Goal: Task Accomplishment & Management: Manage account settings

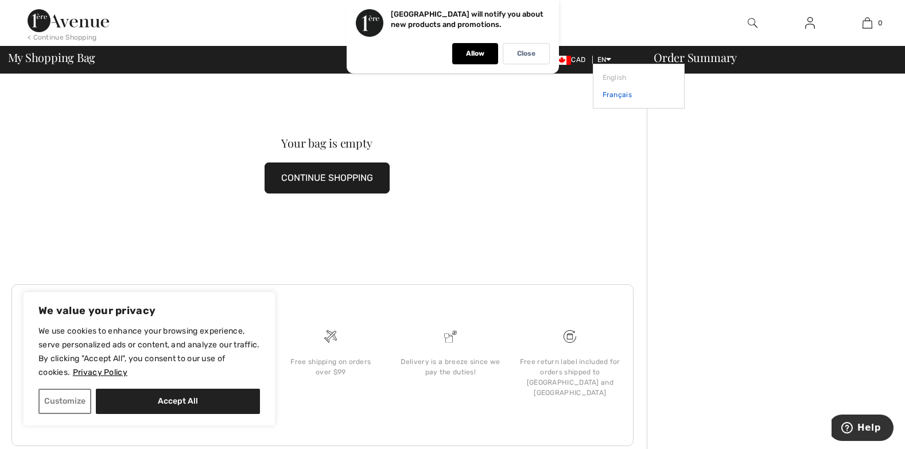
click at [605, 95] on link "Français" at bounding box center [638, 94] width 72 height 17
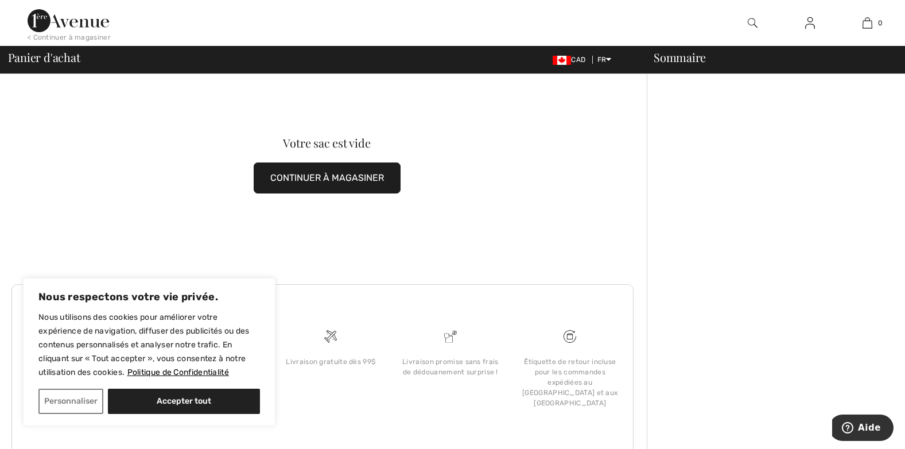
click at [445, 201] on div "Votre sac est vide CONTINUER À MAGASINER" at bounding box center [326, 165] width 631 height 182
click at [810, 26] on img at bounding box center [810, 23] width 10 height 14
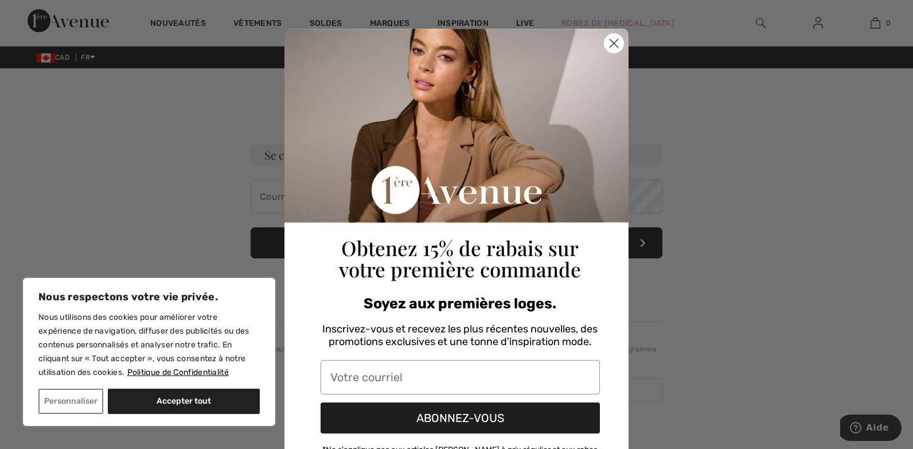
click at [302, 196] on div "Obtenez 15% de rabais sur votre première commande" at bounding box center [460, 156] width 325 height 254
click at [610, 40] on icon "Close dialog" at bounding box center [614, 44] width 8 height 8
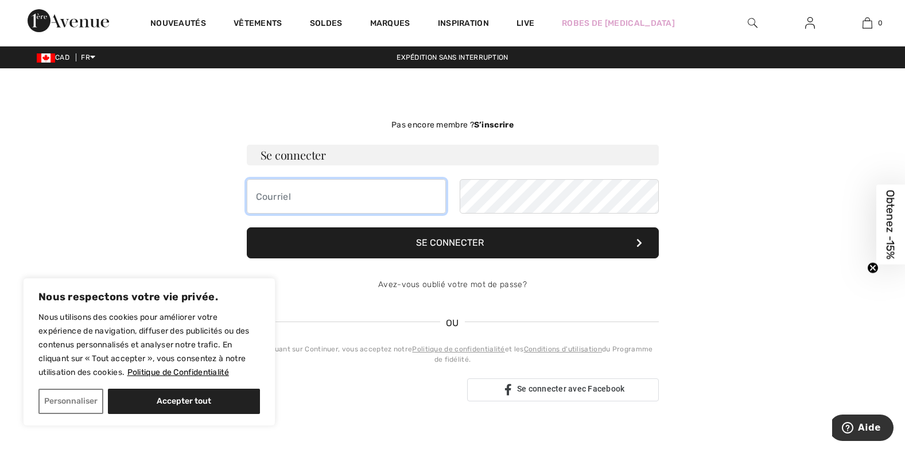
click at [291, 197] on input "email" at bounding box center [346, 196] width 199 height 34
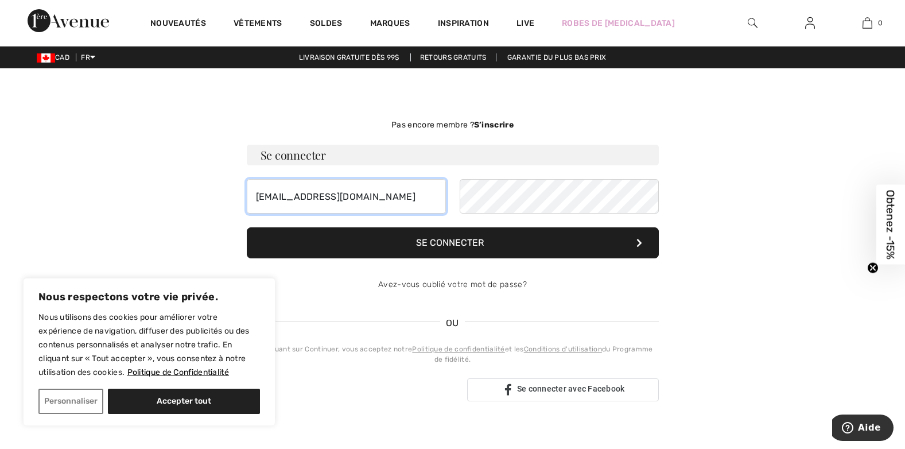
type input "procom54@hotmail.com"
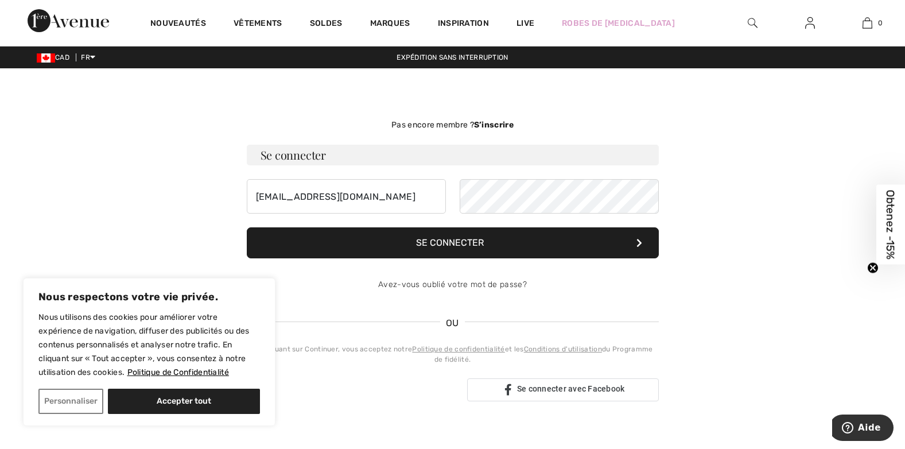
click at [539, 240] on button "Se connecter" at bounding box center [453, 242] width 412 height 31
click at [491, 240] on button "Se connecter" at bounding box center [453, 242] width 412 height 31
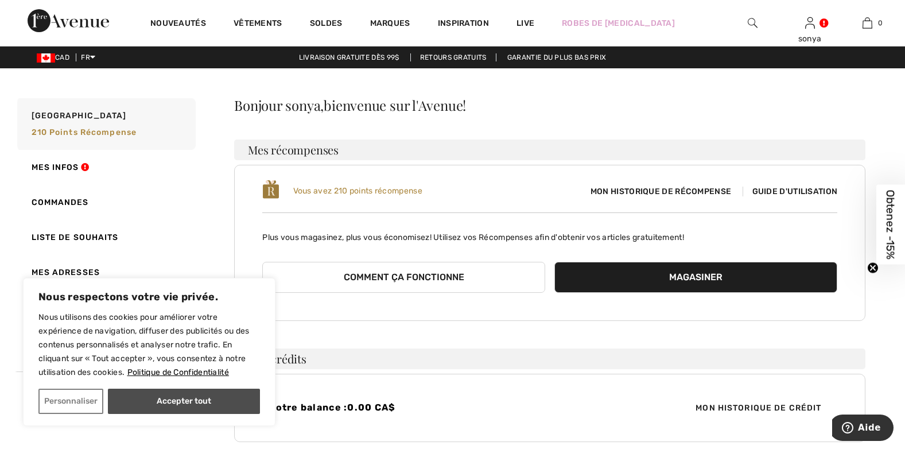
click at [193, 402] on button "Accepter tout" at bounding box center [184, 400] width 152 height 25
checkbox input "true"
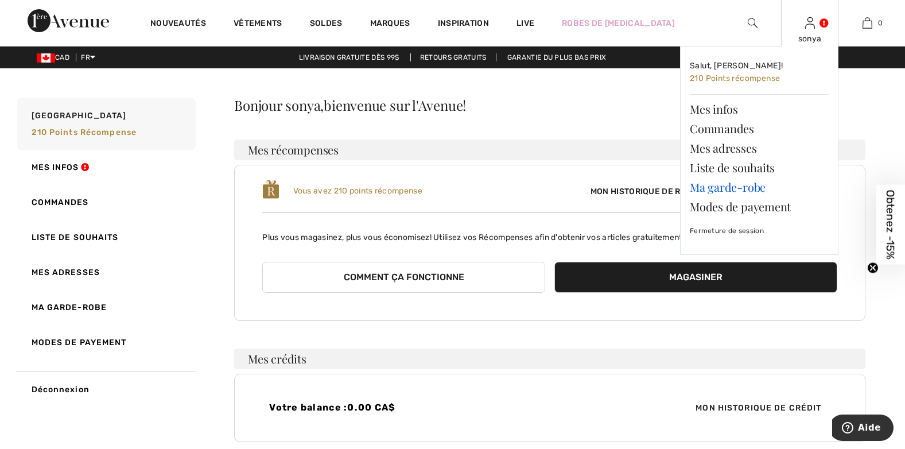
click at [723, 188] on link "Ma garde-robe" at bounding box center [759, 187] width 139 height 20
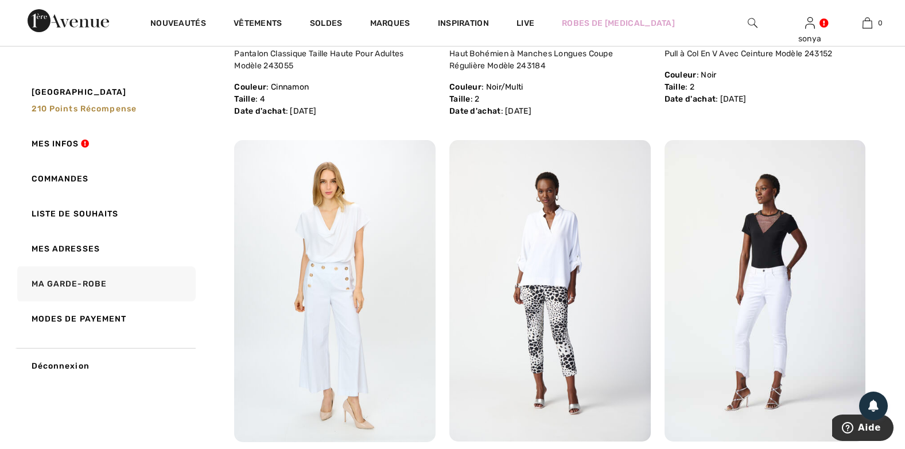
scroll to position [3786, 0]
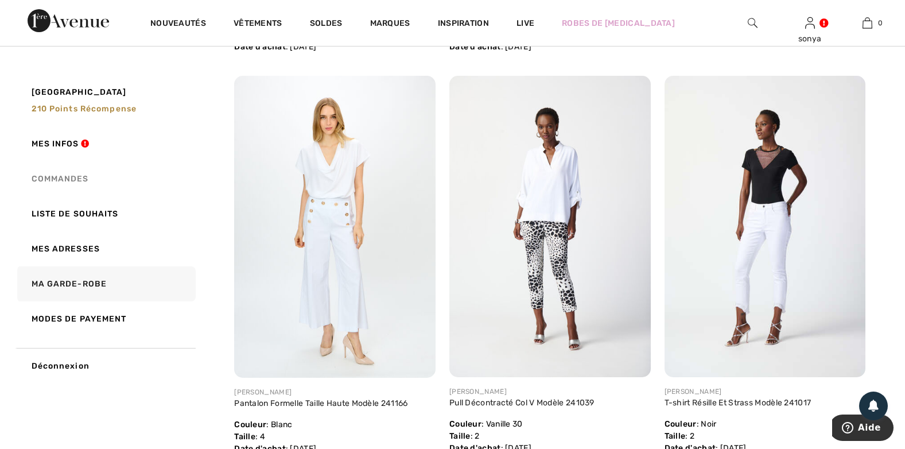
click at [60, 174] on link "Commandes" at bounding box center [105, 178] width 181 height 35
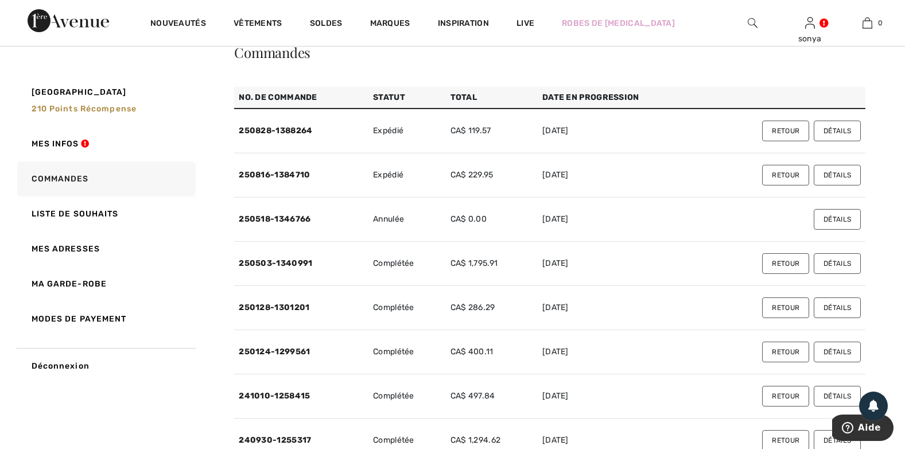
scroll to position [0, 0]
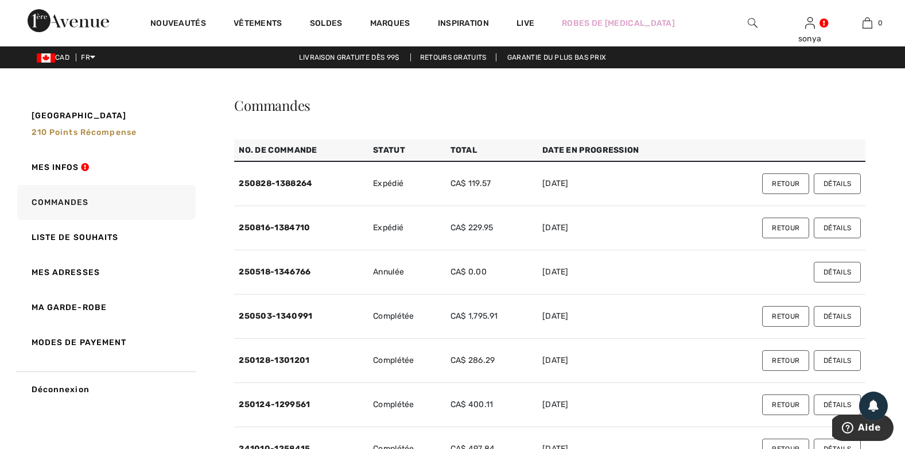
click at [775, 182] on button "Retour" at bounding box center [785, 183] width 47 height 21
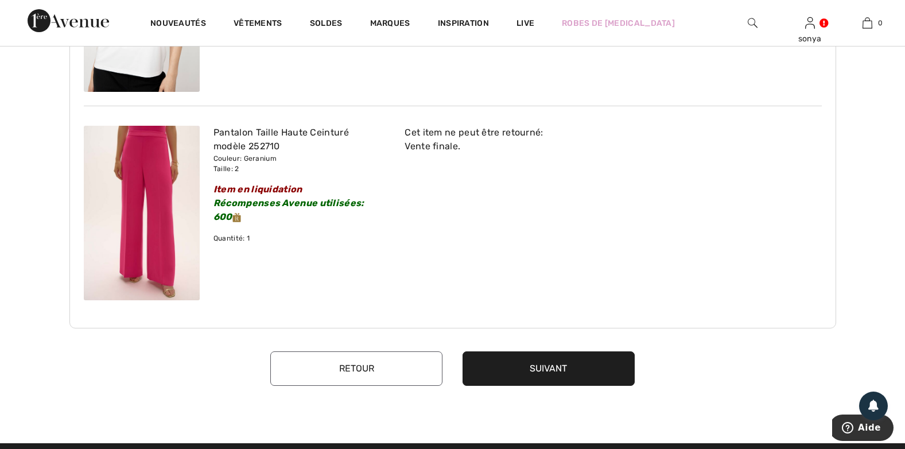
scroll to position [287, 0]
